Goal: Task Accomplishment & Management: Manage account settings

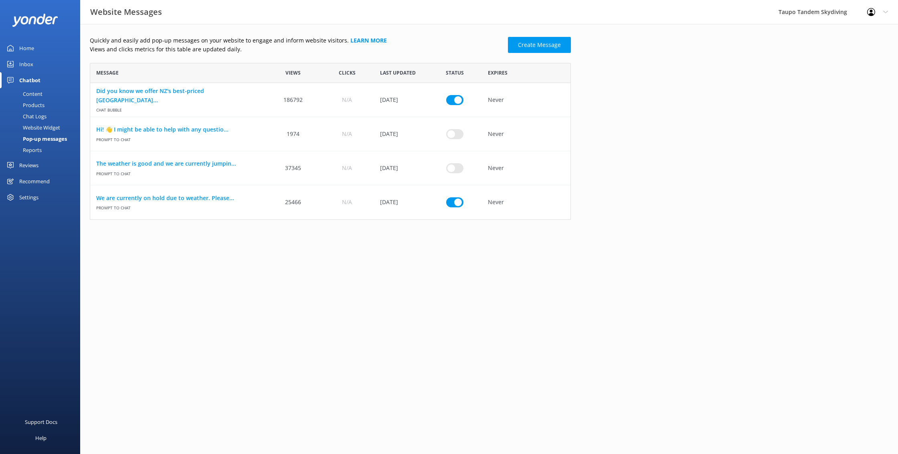
scroll to position [157, 481]
click at [206, 196] on link "We are currently on hold due to weather. Please..." at bounding box center [178, 198] width 164 height 9
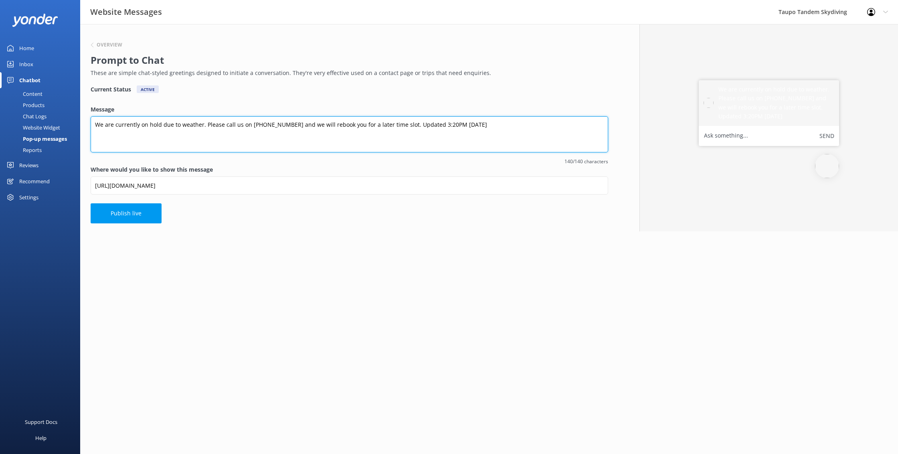
click at [449, 124] on textarea "We are currently on hold due to weather. Please call us on [PHONE_NUMBER] and w…" at bounding box center [350, 134] width 518 height 36
type textarea "We are currently on hold due to weather. Please call us on [PHONE_NUMBER] and w…"
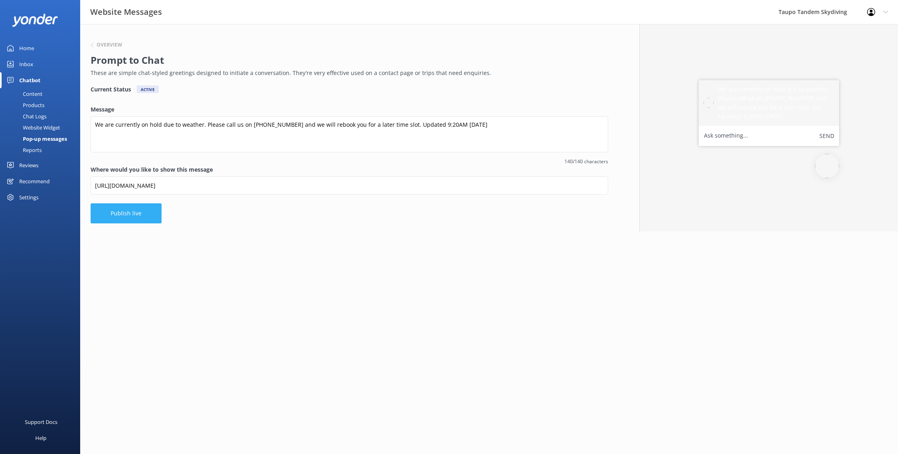
click at [125, 213] on button "Publish live" at bounding box center [126, 213] width 71 height 20
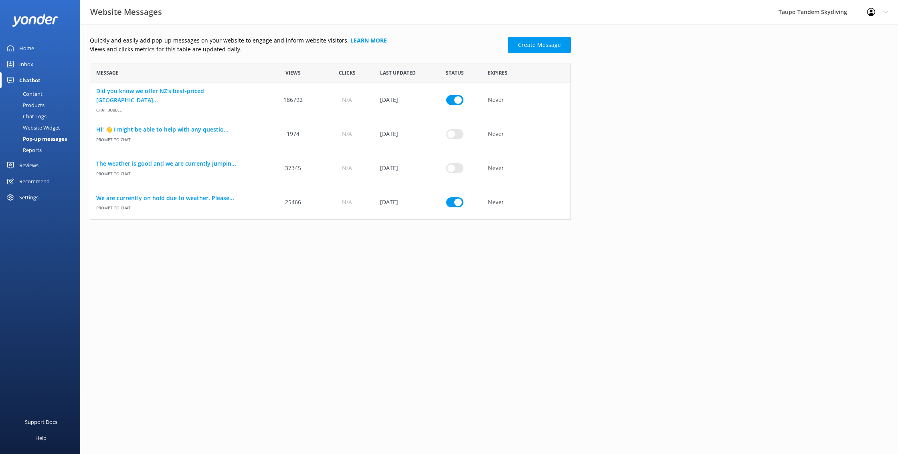
scroll to position [0, 0]
